Goal: Book appointment/travel/reservation

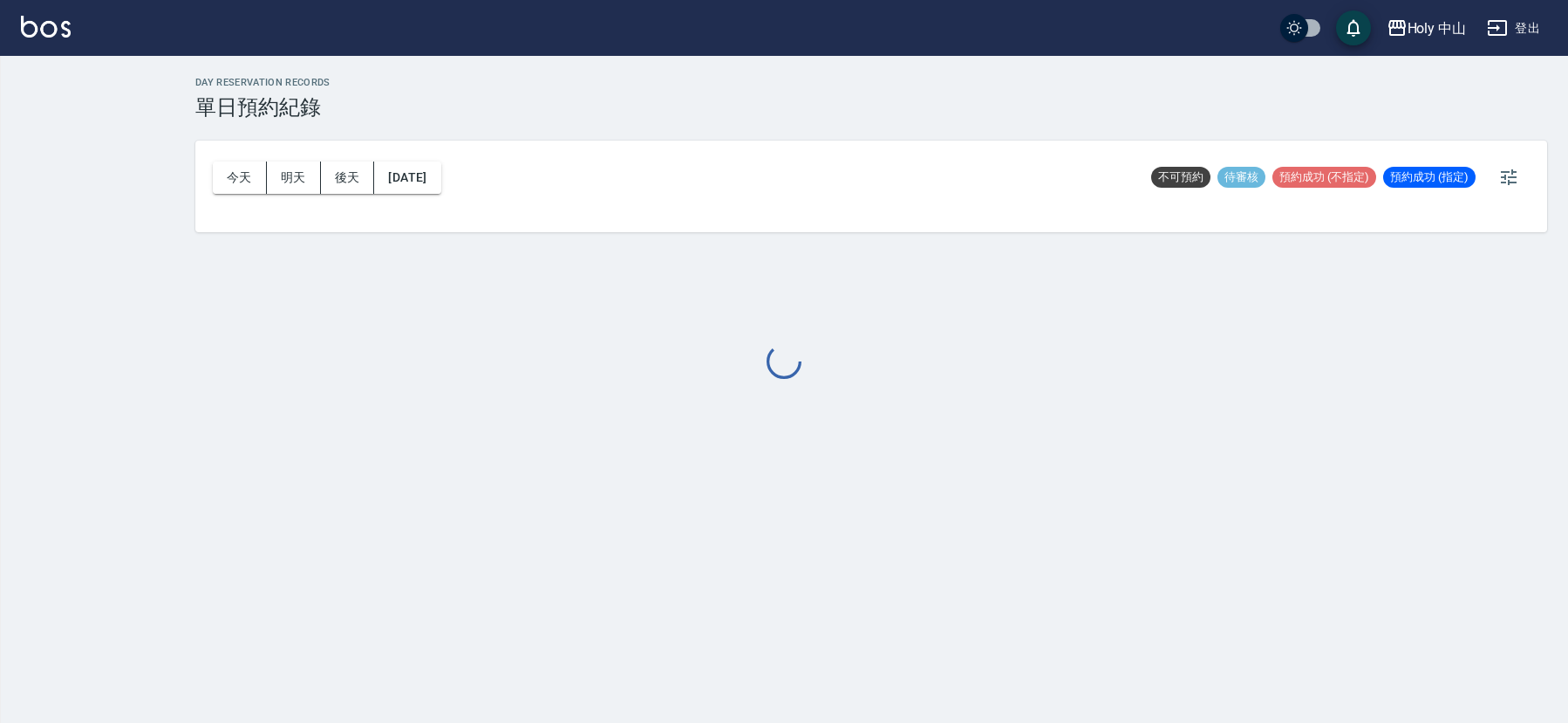
checkbox input "true"
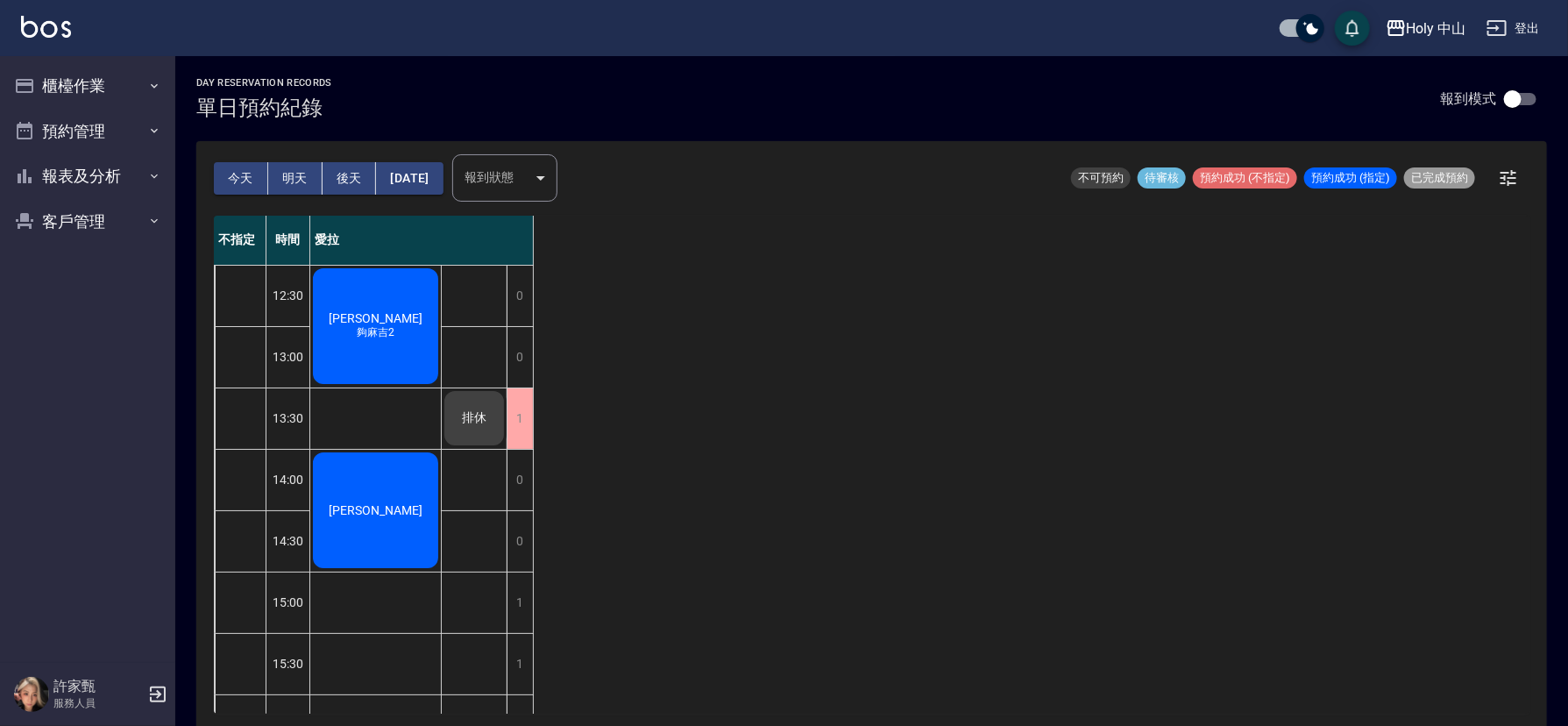
click at [823, 452] on div "不指定 時間 愛拉 12:30 13:00 13:30 14:00 14:30 15:00 15:30 16:00 16:30 17:00 17:30 18:…" at bounding box center [872, 465] width 1316 height 498
click at [300, 174] on button "明天" at bounding box center [296, 178] width 55 height 32
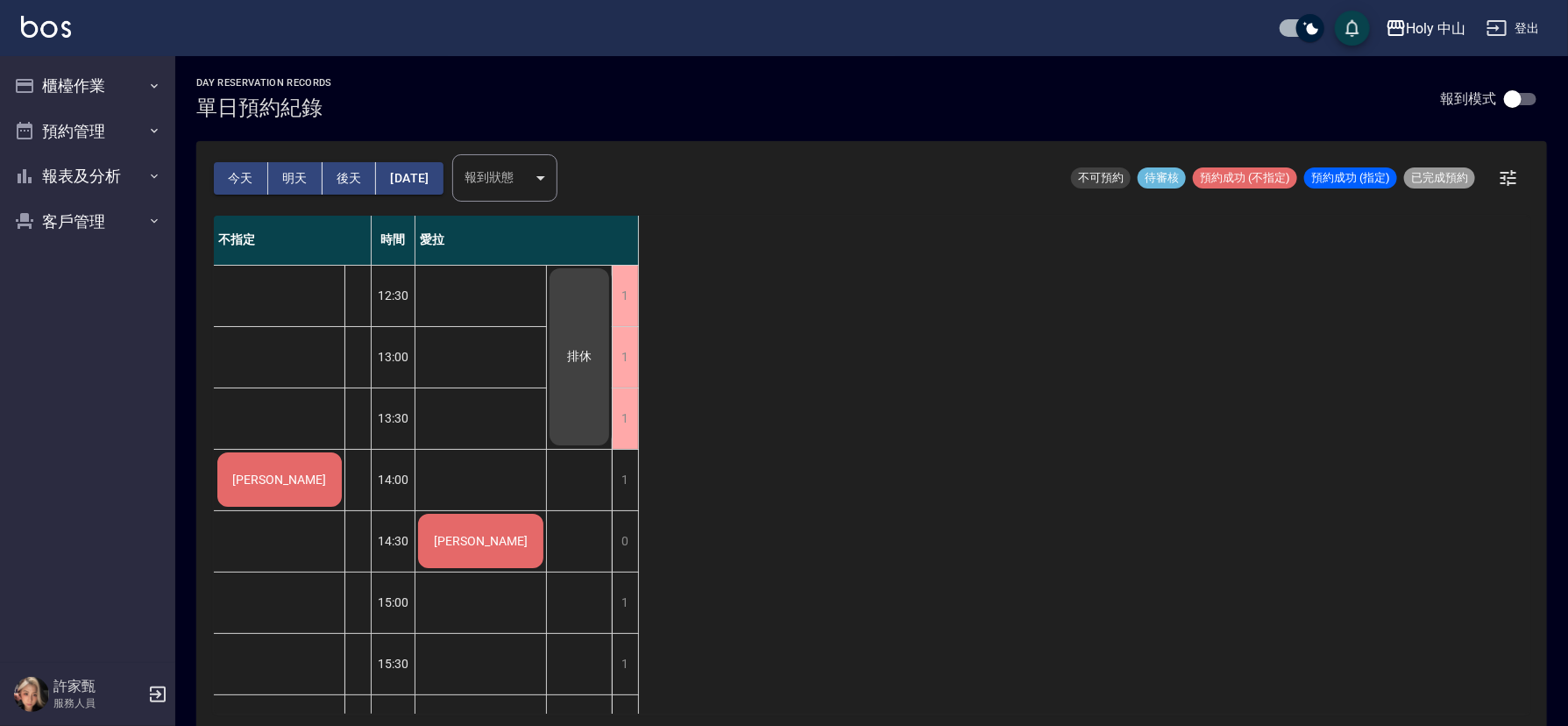
click at [305, 488] on div "[PERSON_NAME]" at bounding box center [279, 479] width 129 height 59
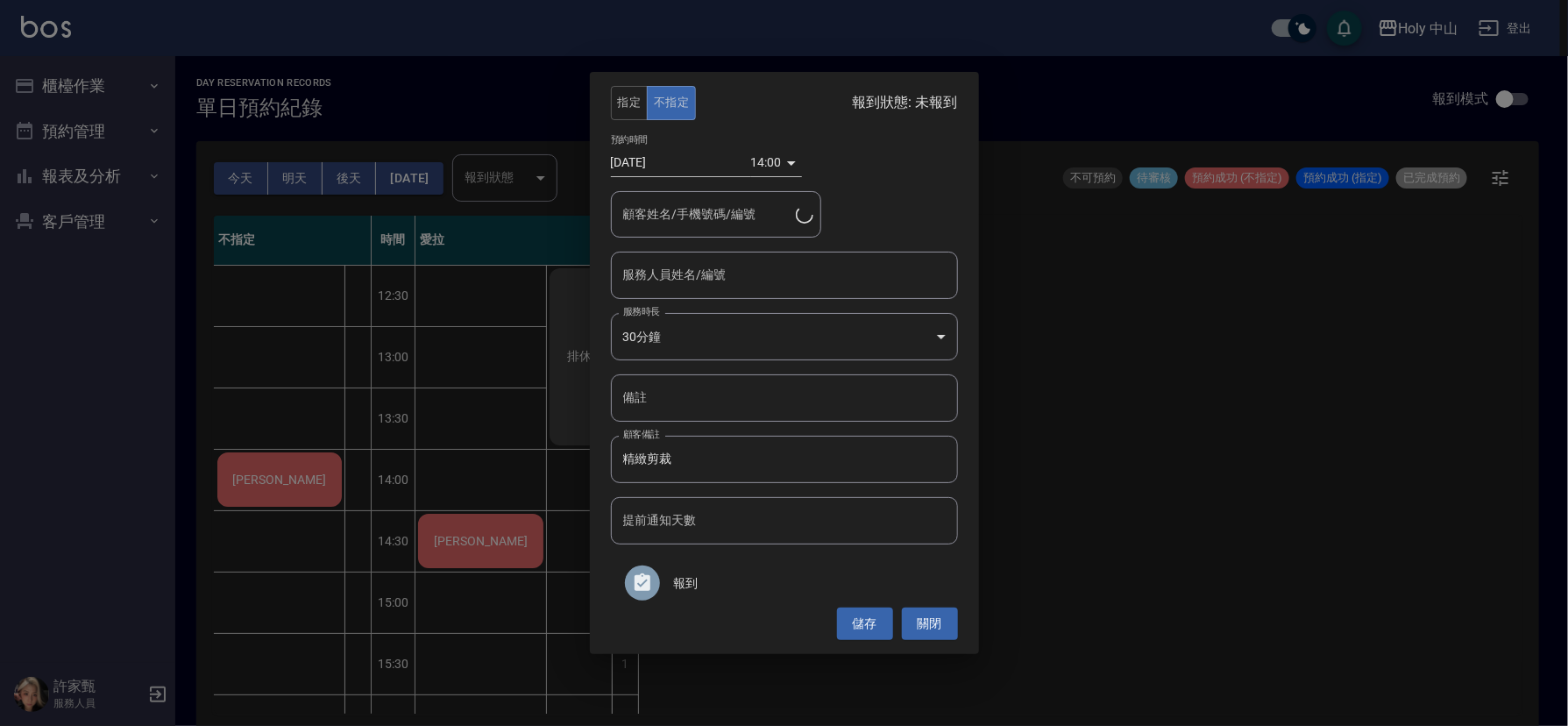
type input "[PERSON_NAME]/0936163125"
click at [790, 289] on input "服務人員姓名/編號" at bounding box center [787, 275] width 331 height 31
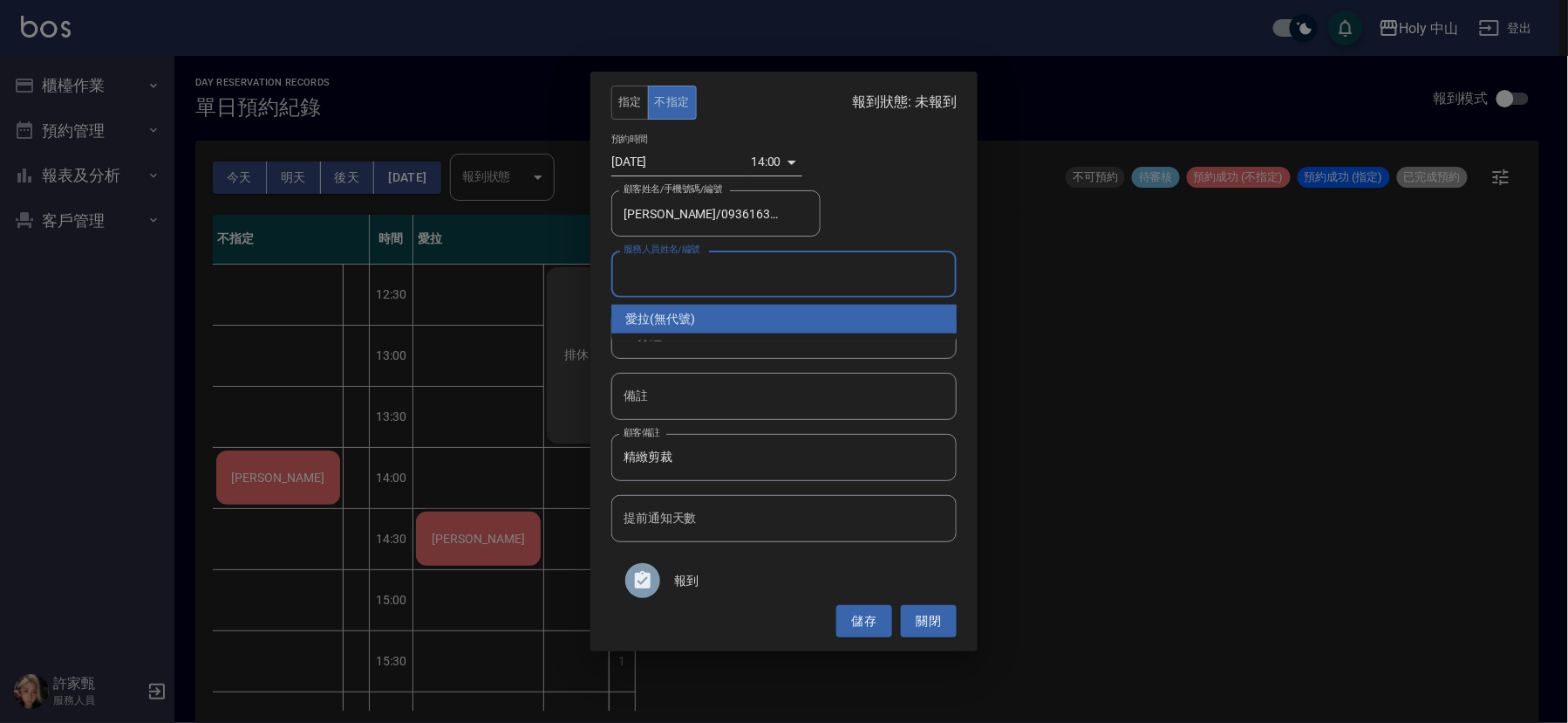
click at [715, 319] on div "愛拉 (無代號)" at bounding box center [784, 319] width 346 height 29
type input "愛拉(無代號)"
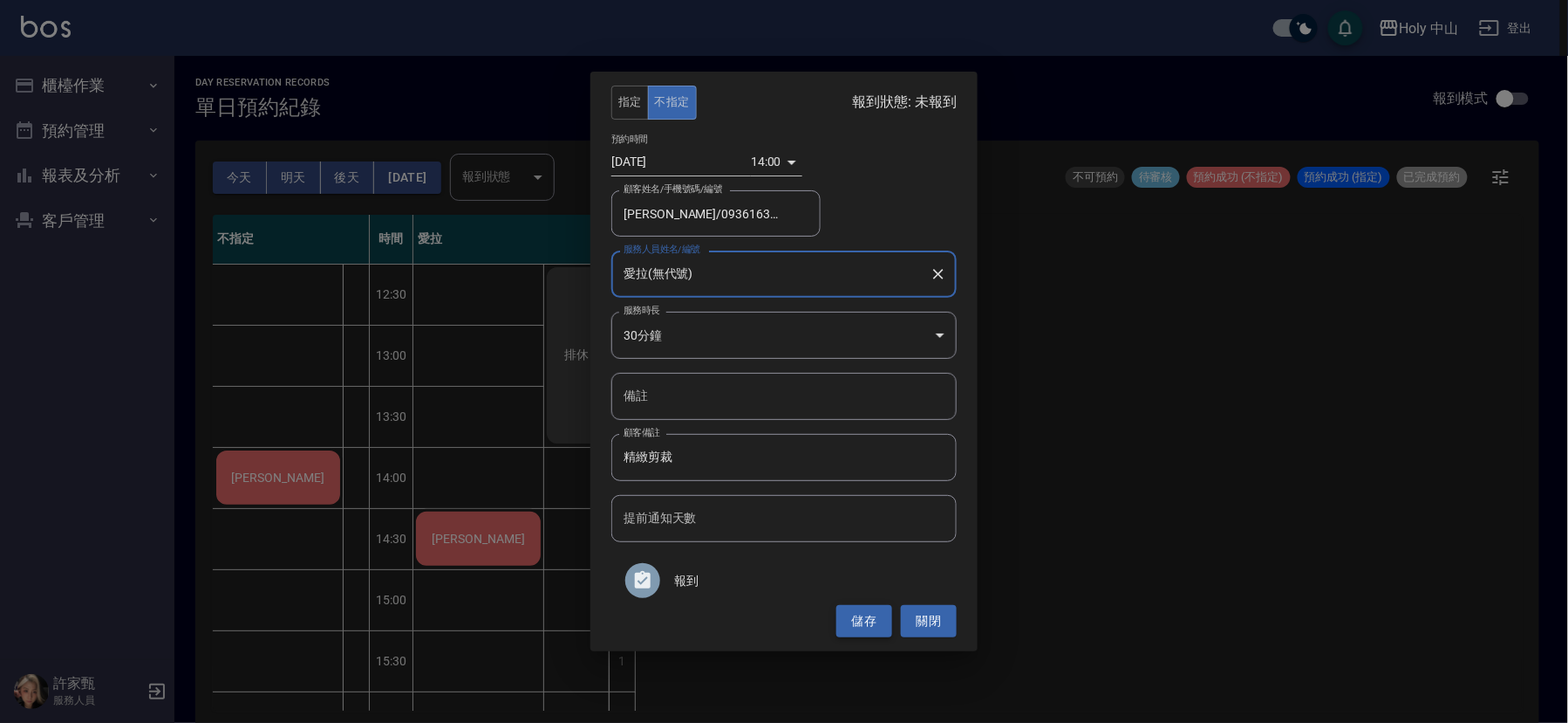
click at [856, 621] on button "儲存" at bounding box center [865, 620] width 56 height 32
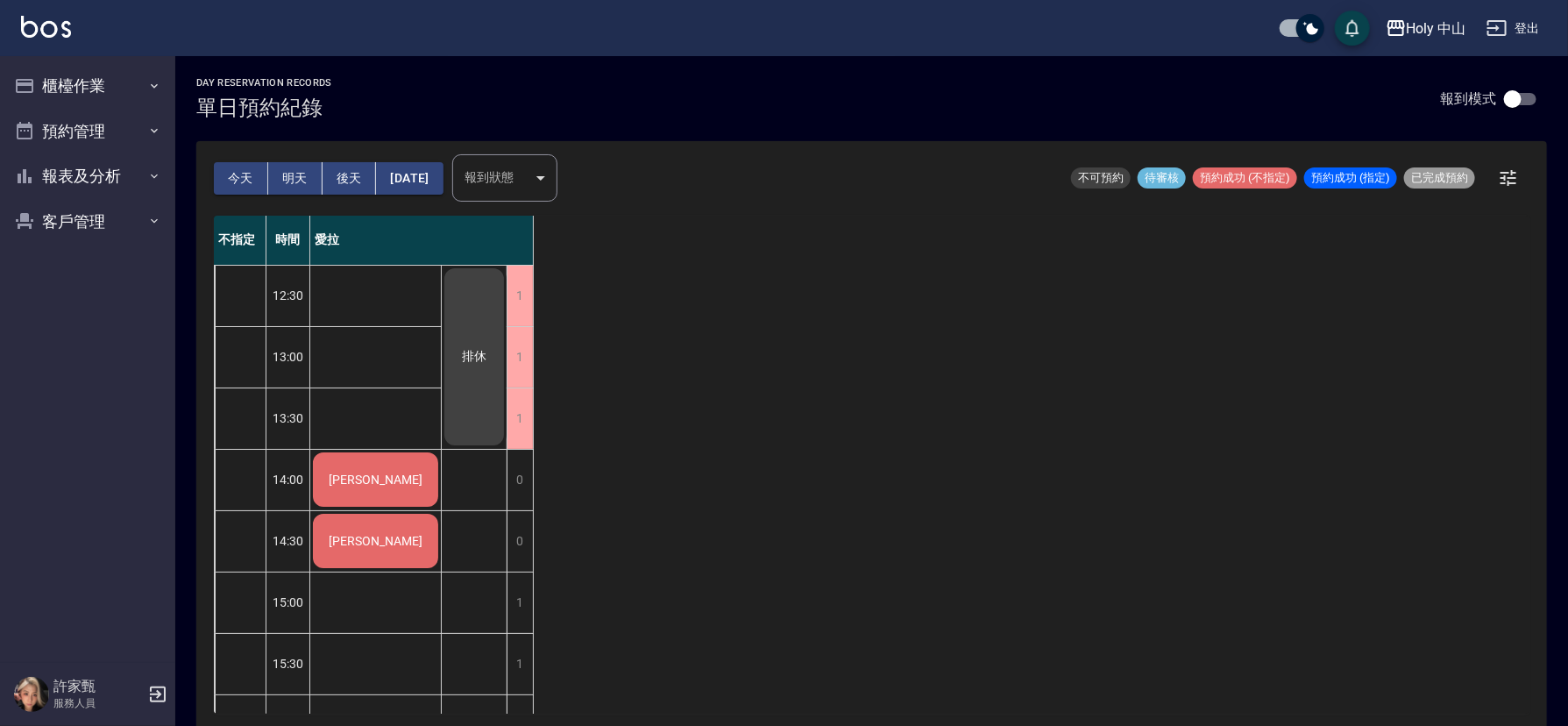
click at [344, 170] on button "後天" at bounding box center [349, 178] width 55 height 32
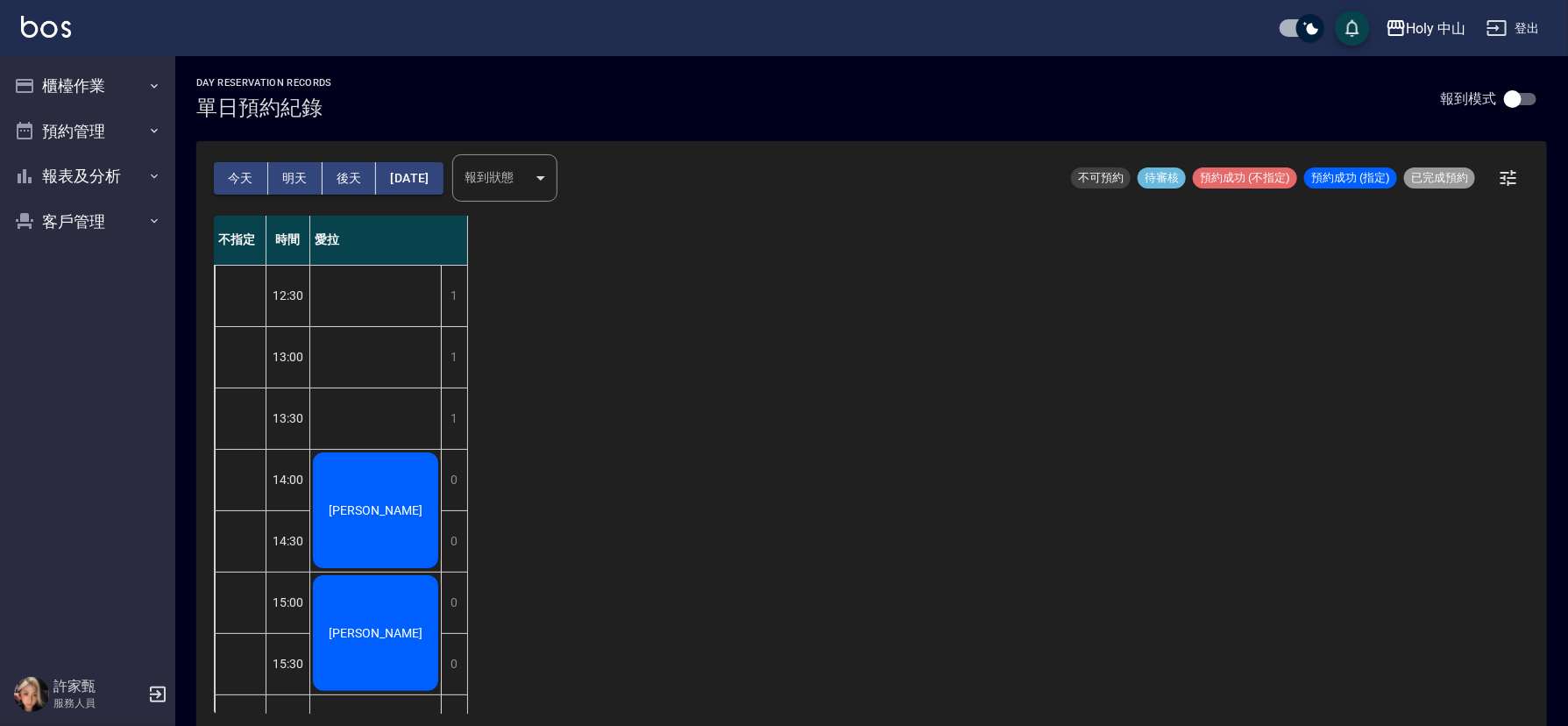
click at [832, 506] on div "不指定 時間 愛拉 12:30 13:00 13:30 14:00 14:30 15:00 15:30 16:00 16:30 17:00 17:30 18:…" at bounding box center [872, 465] width 1316 height 498
